Goal: Check status: Check status

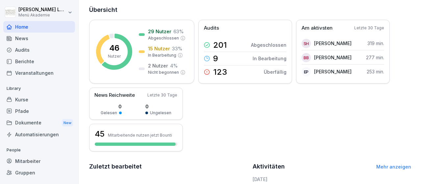
click at [20, 160] on div "Mitarbeiter" at bounding box center [39, 161] width 72 height 12
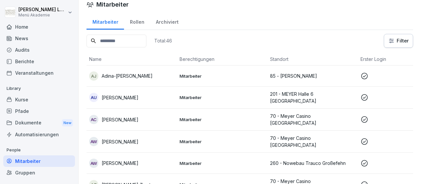
click at [367, 138] on icon at bounding box center [365, 142] width 8 height 8
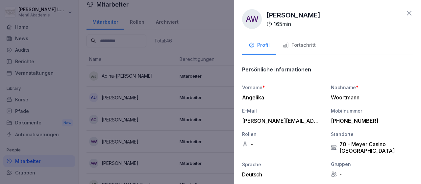
click at [309, 45] on div "Fortschritt" at bounding box center [299, 45] width 33 height 8
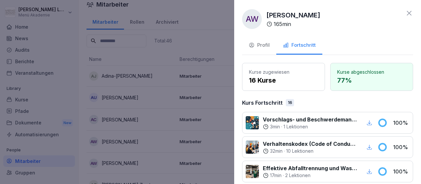
click at [410, 14] on icon at bounding box center [409, 13] width 5 height 5
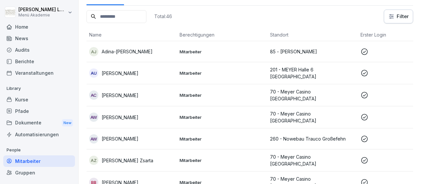
scroll to position [0, 0]
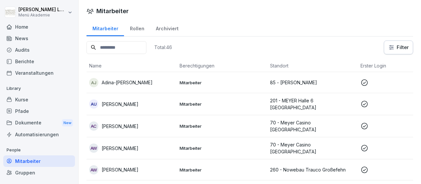
click at [366, 112] on td at bounding box center [403, 104] width 90 height 22
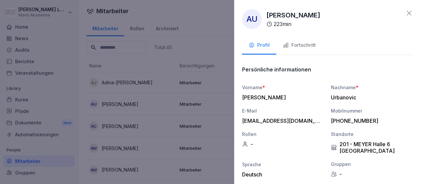
click at [302, 45] on div "Fortschritt" at bounding box center [299, 45] width 33 height 8
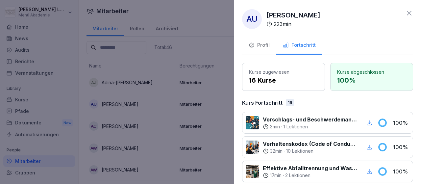
click at [410, 15] on icon at bounding box center [409, 13] width 8 height 8
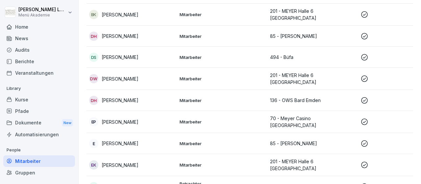
scroll to position [229, 0]
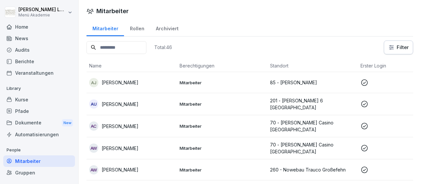
scroll to position [518, 0]
